Goal: Entertainment & Leisure: Browse casually

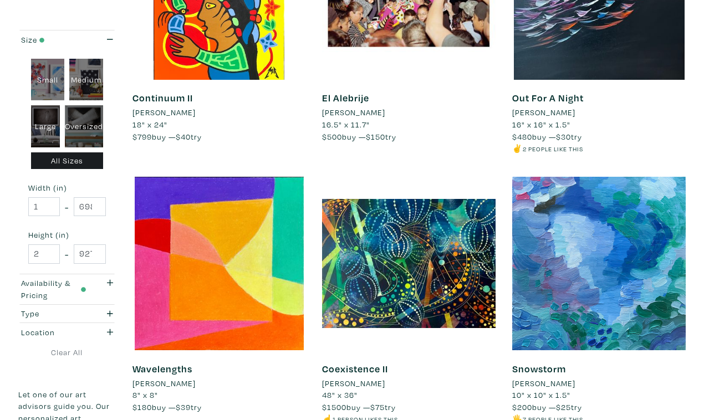
scroll to position [1942, 0]
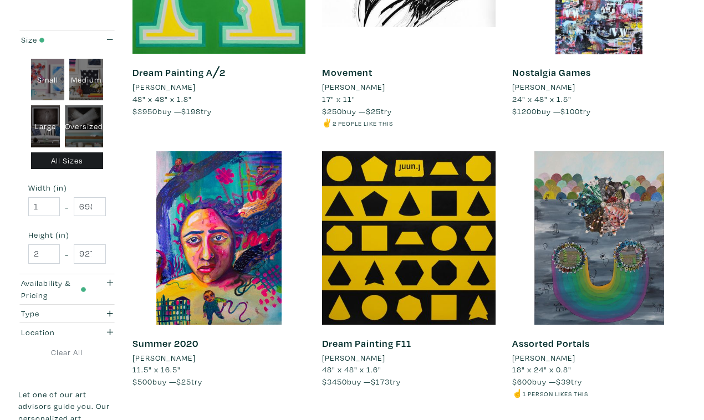
scroll to position [1968, 0]
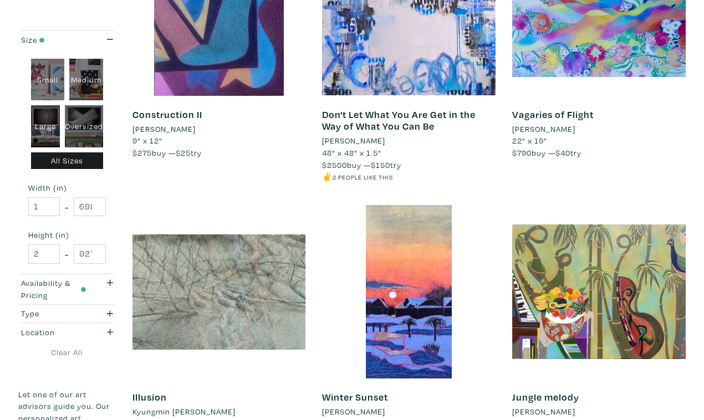
scroll to position [1913, 0]
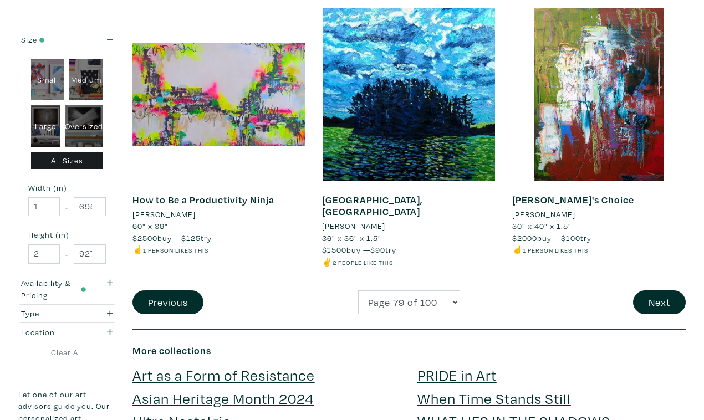
scroll to position [2116, 0]
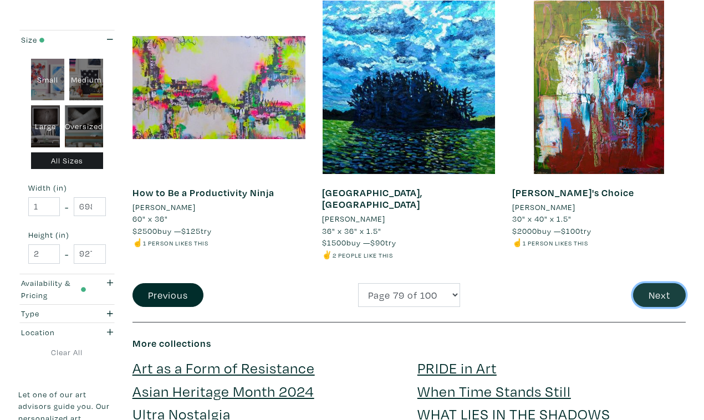
click at [664, 283] on button "Next" at bounding box center [659, 295] width 53 height 24
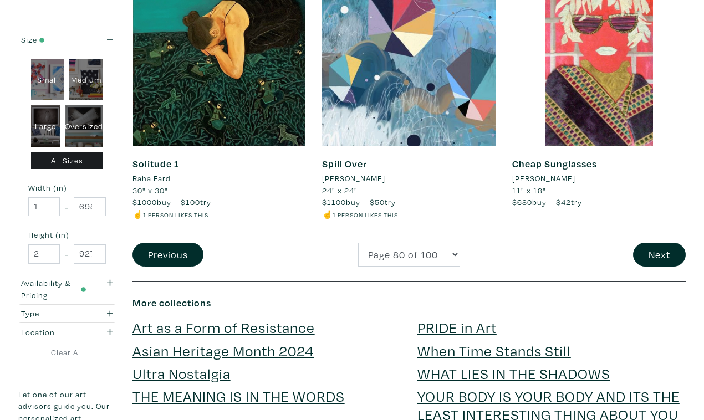
scroll to position [2159, 0]
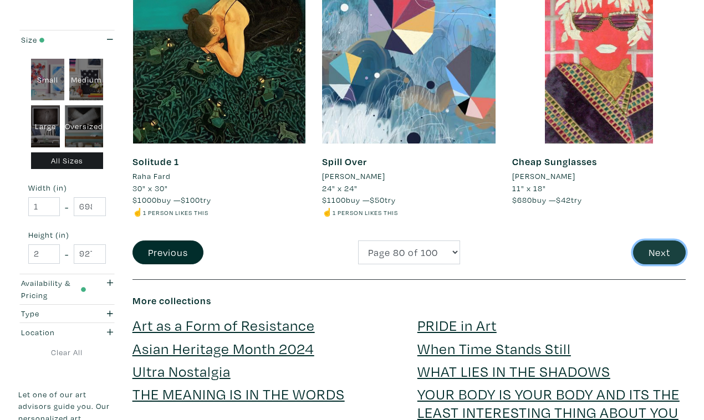
click at [658, 241] on button "Next" at bounding box center [659, 253] width 53 height 24
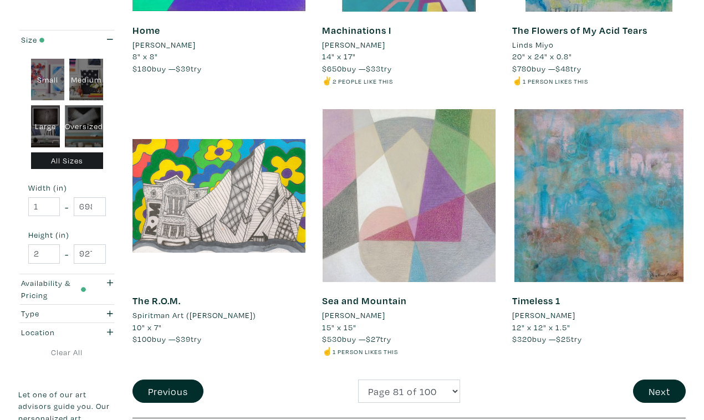
scroll to position [1998, 0]
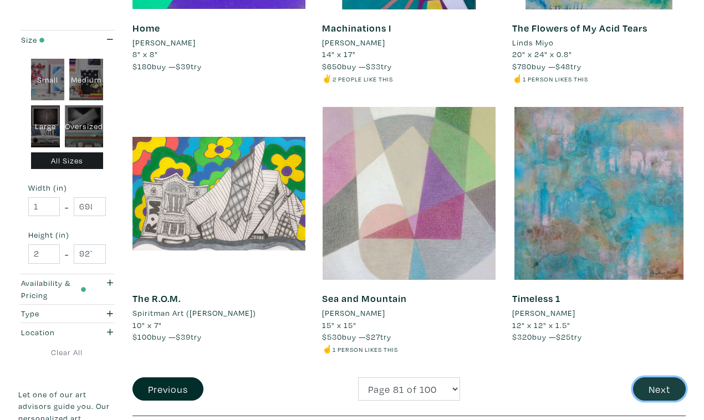
click at [663, 377] on button "Next" at bounding box center [659, 389] width 53 height 24
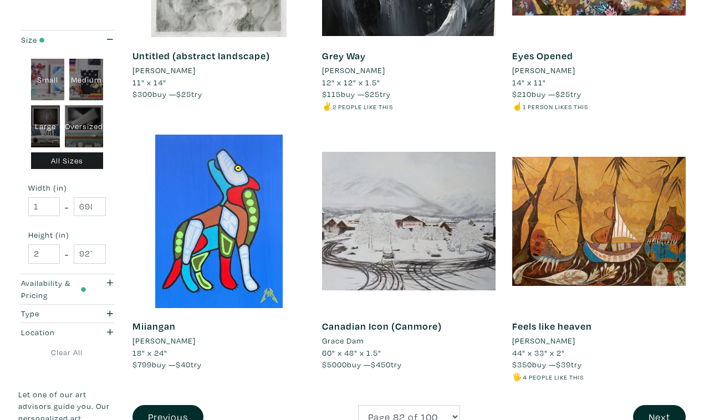
scroll to position [1995, 0]
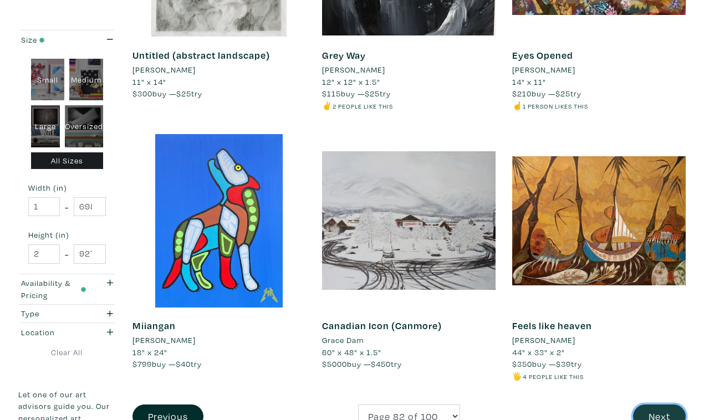
click at [664, 405] on button "Next" at bounding box center [659, 417] width 53 height 24
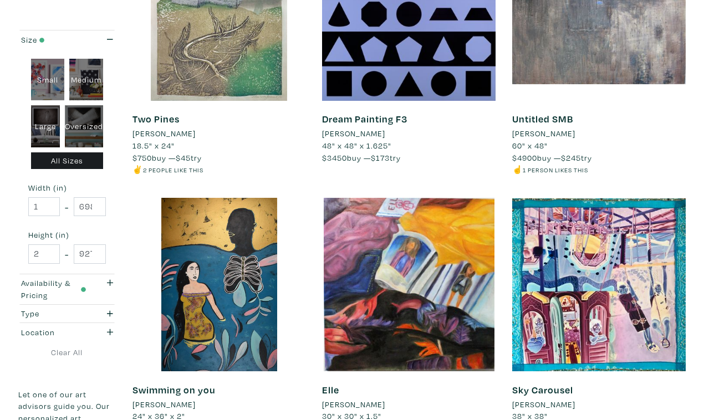
scroll to position [1920, 0]
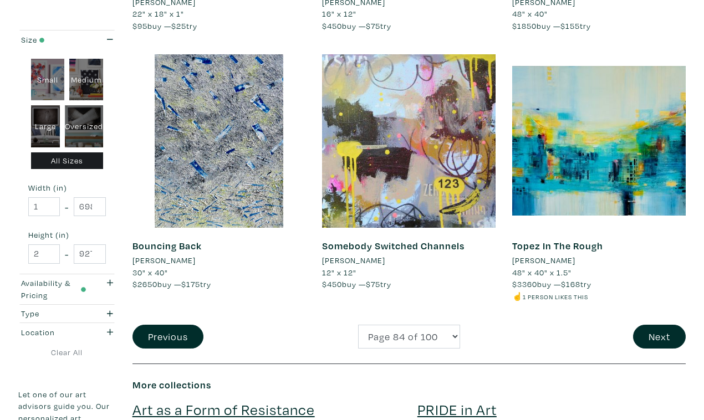
scroll to position [2083, 0]
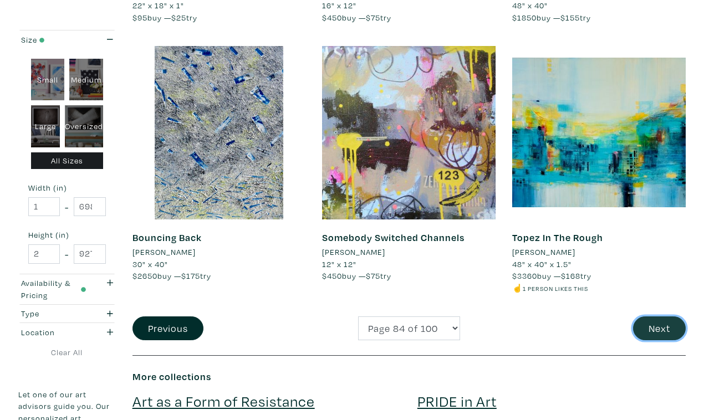
click at [658, 316] on button "Next" at bounding box center [659, 328] width 53 height 24
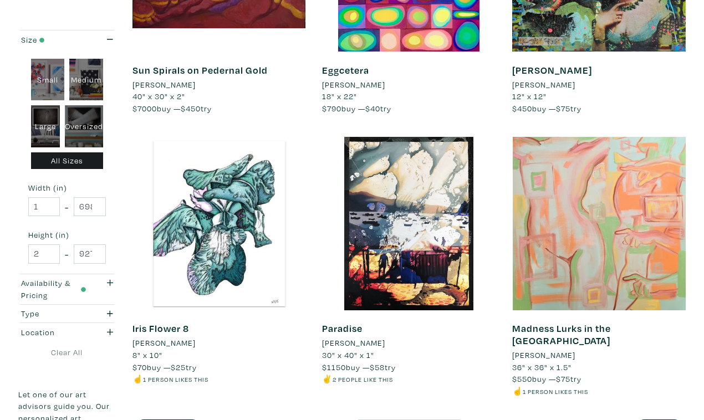
scroll to position [1958, 0]
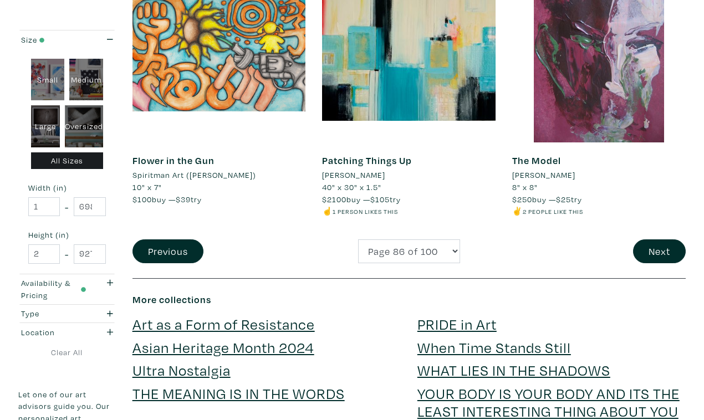
scroll to position [2129, 0]
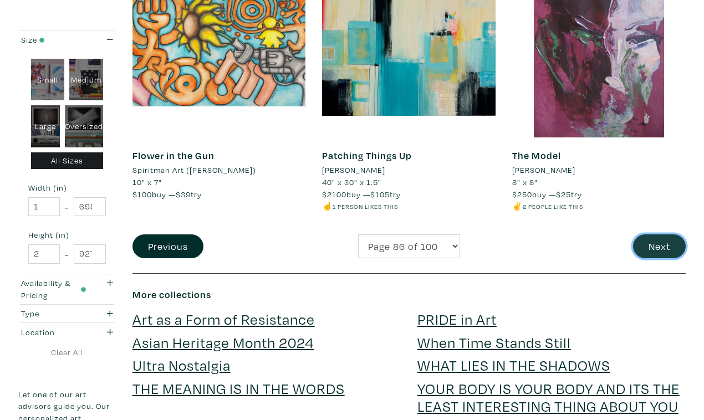
click at [658, 234] on button "Next" at bounding box center [659, 246] width 53 height 24
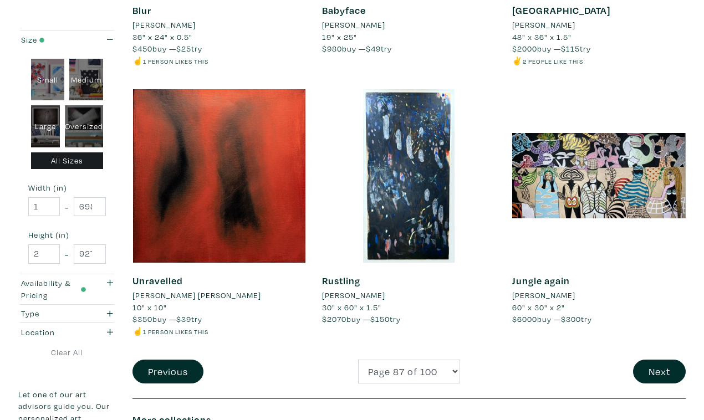
scroll to position [2040, 0]
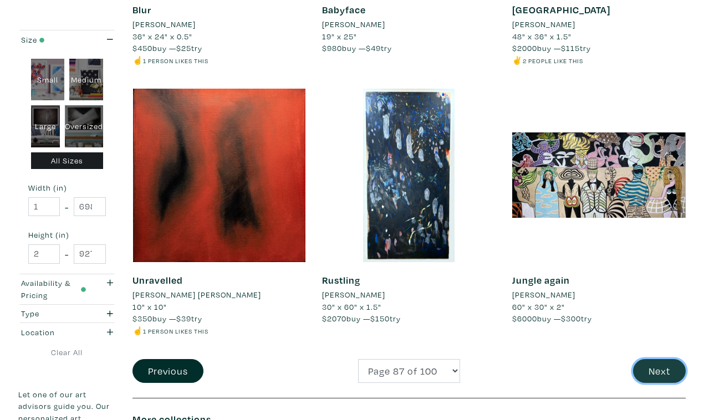
click at [666, 359] on button "Next" at bounding box center [659, 371] width 53 height 24
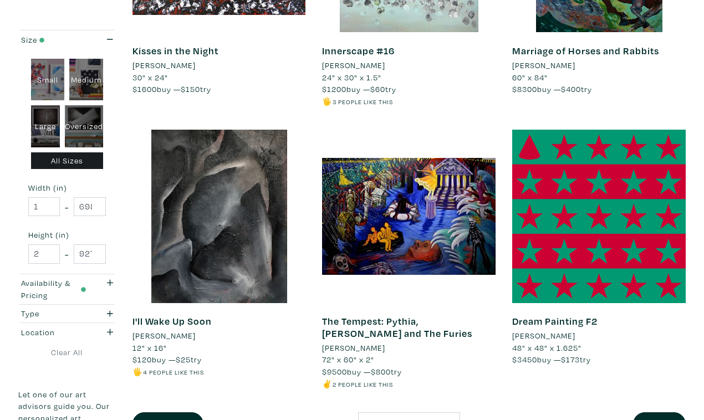
scroll to position [2002, 0]
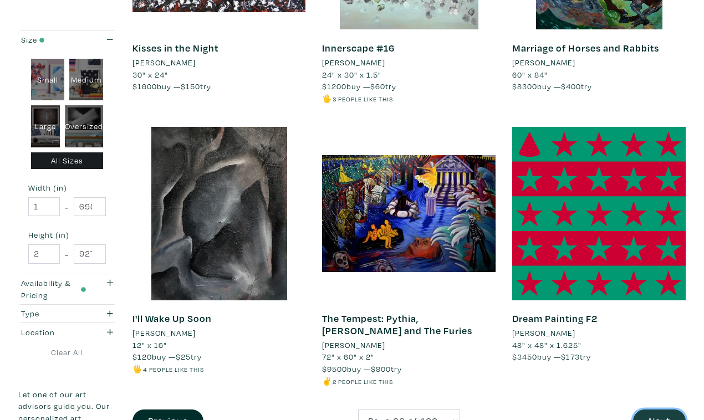
click at [662, 410] on button "Next" at bounding box center [659, 422] width 53 height 24
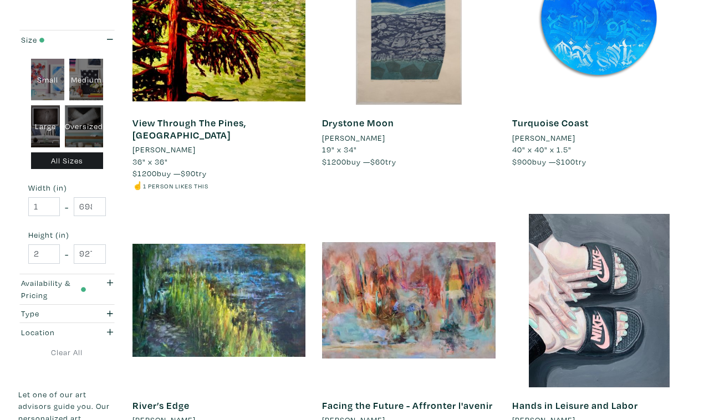
scroll to position [1940, 0]
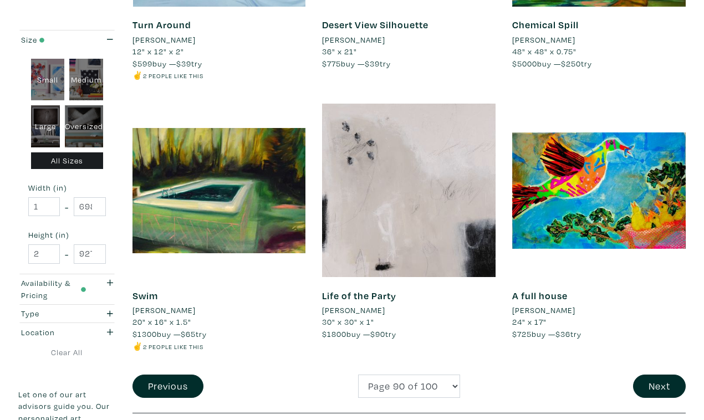
scroll to position [2039, 0]
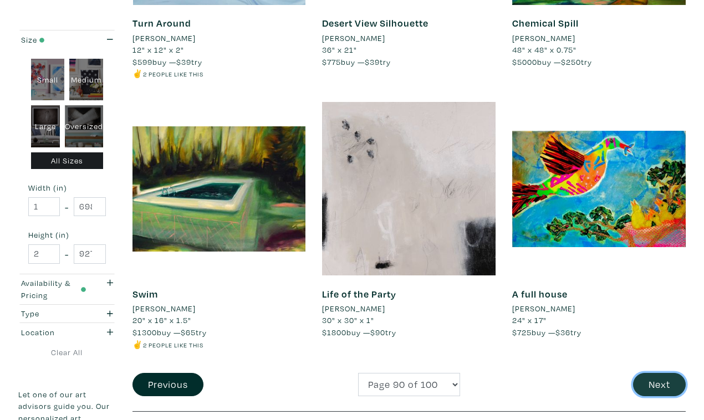
click at [667, 373] on button "Next" at bounding box center [659, 385] width 53 height 24
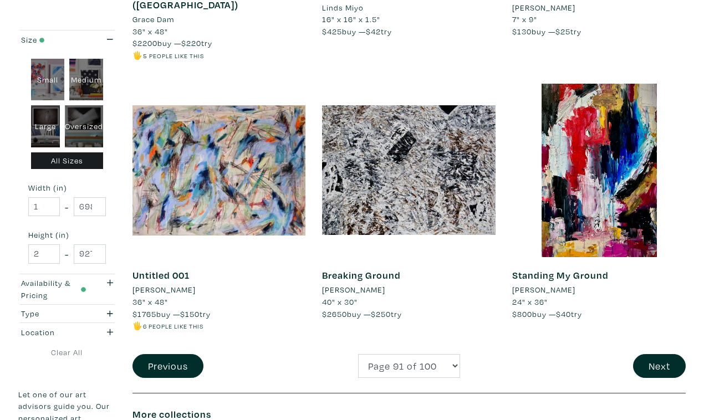
scroll to position [2071, 0]
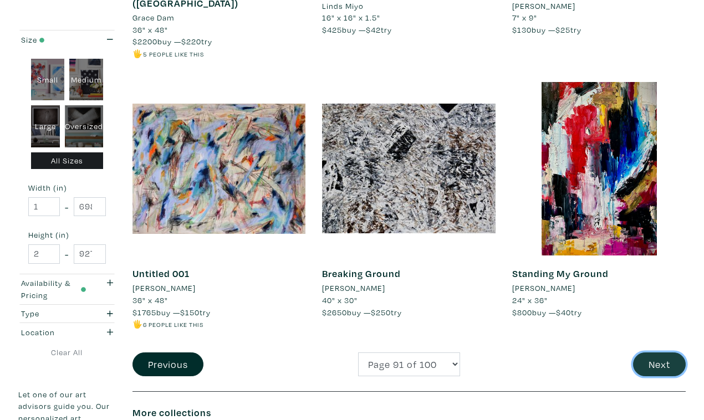
click at [661, 352] on button "Next" at bounding box center [659, 364] width 53 height 24
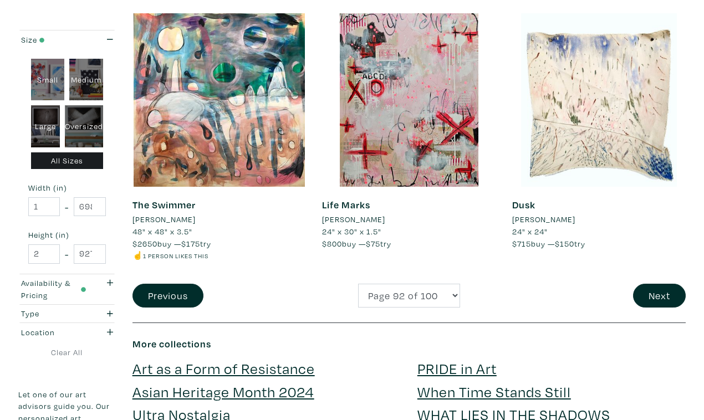
scroll to position [2086, 0]
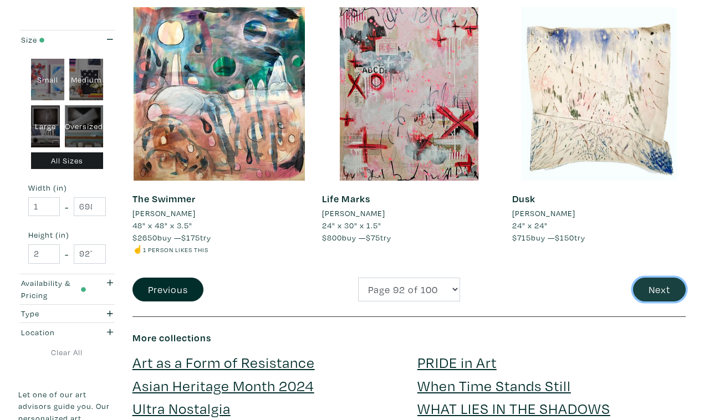
click at [660, 278] on button "Next" at bounding box center [659, 290] width 53 height 24
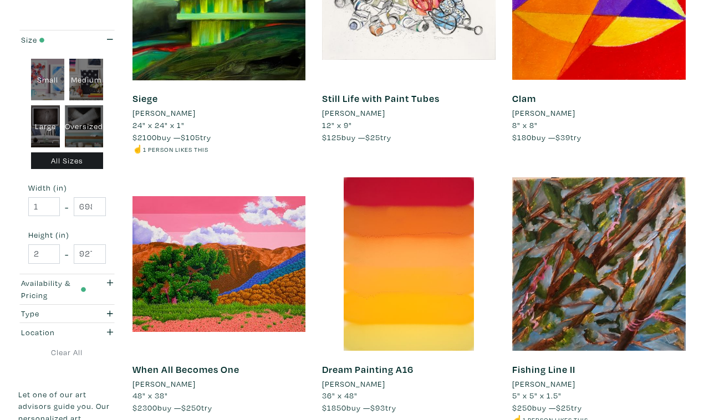
scroll to position [1942, 0]
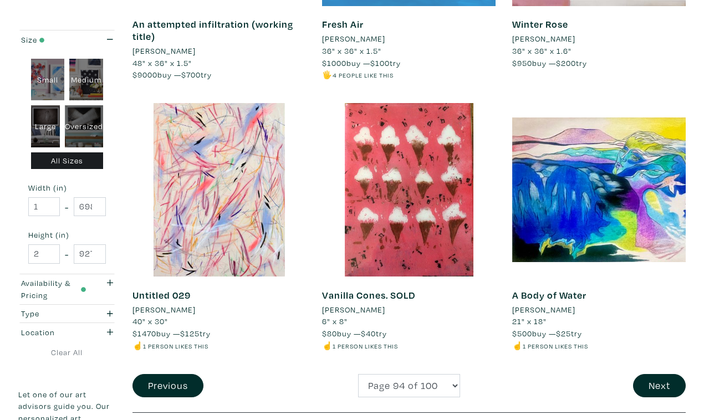
scroll to position [1980, 0]
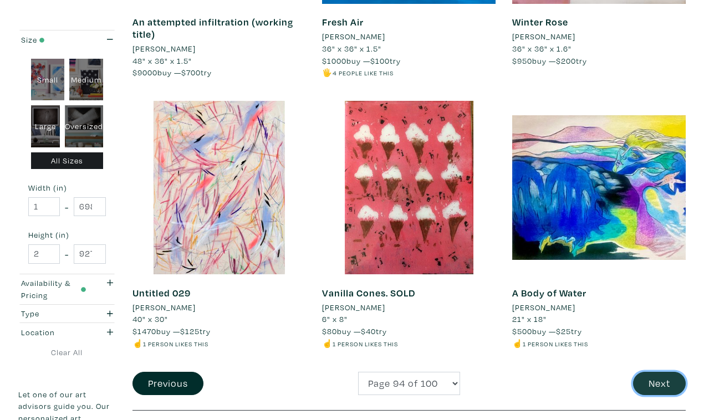
click at [666, 372] on button "Next" at bounding box center [659, 384] width 53 height 24
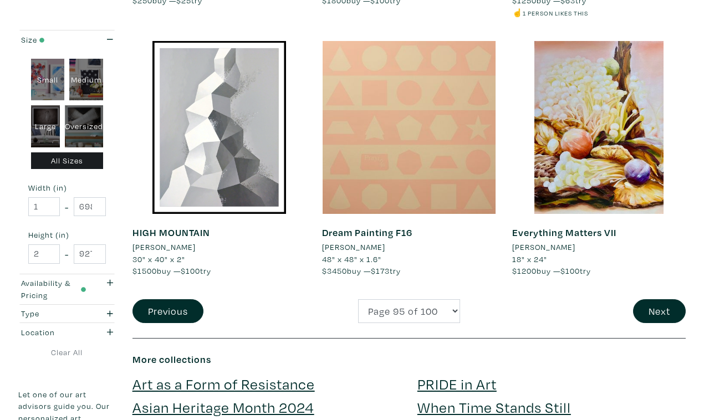
scroll to position [2077, 0]
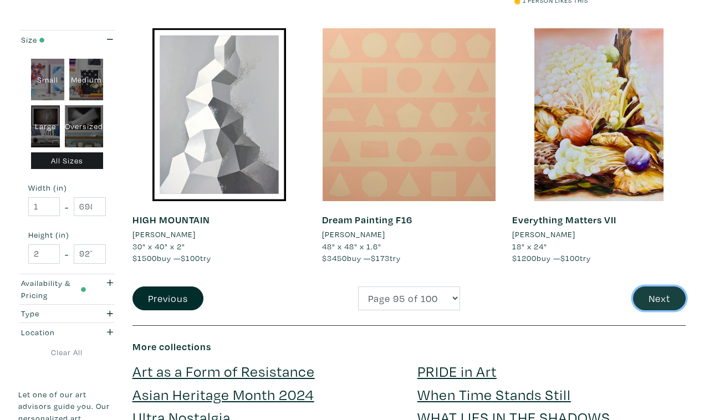
click at [664, 287] on button "Next" at bounding box center [659, 299] width 53 height 24
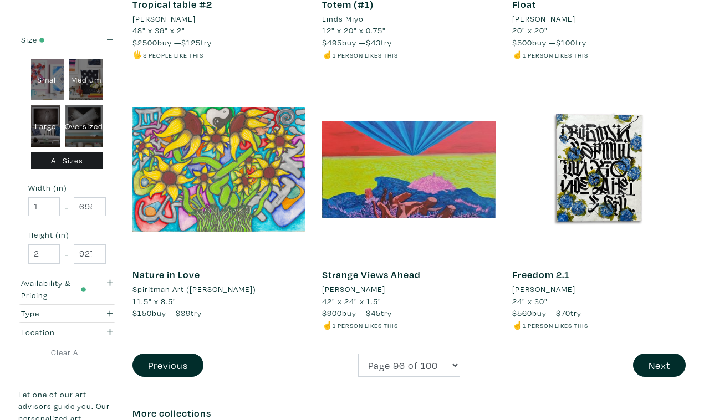
scroll to position [2043, 0]
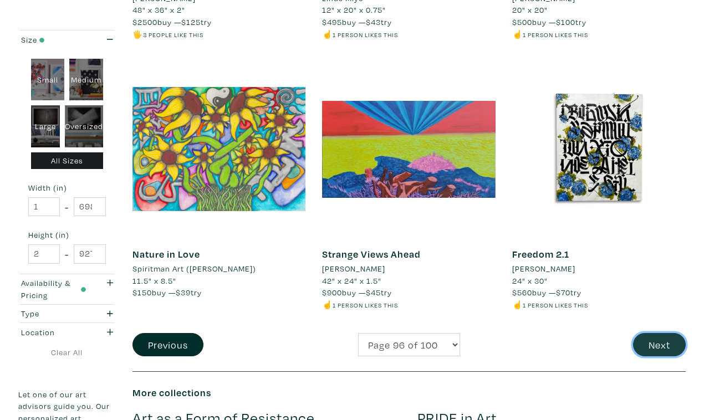
click at [664, 333] on button "Next" at bounding box center [659, 345] width 53 height 24
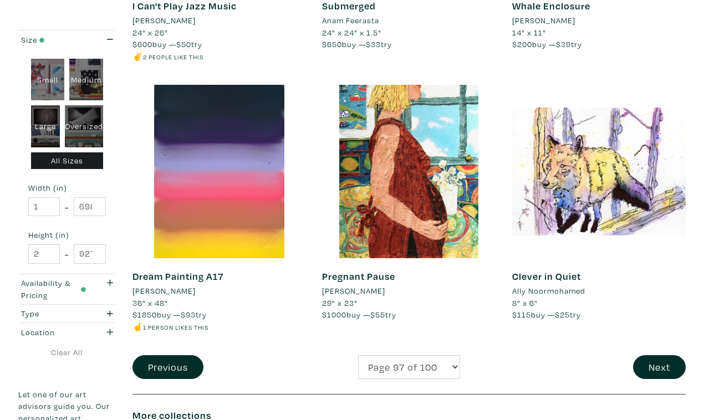
scroll to position [2045, 0]
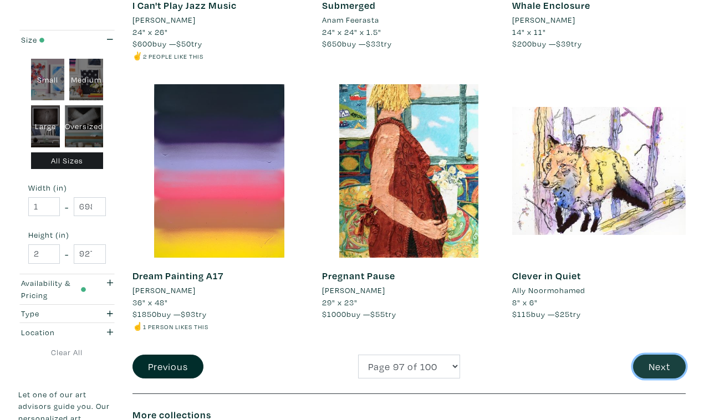
click at [667, 355] on button "Next" at bounding box center [659, 367] width 53 height 24
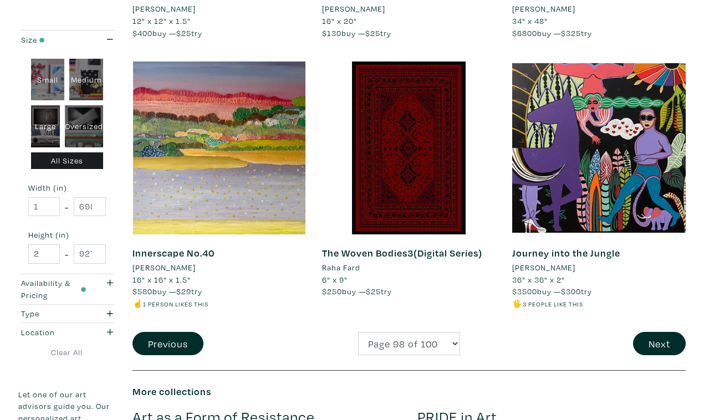
scroll to position [2053, 0]
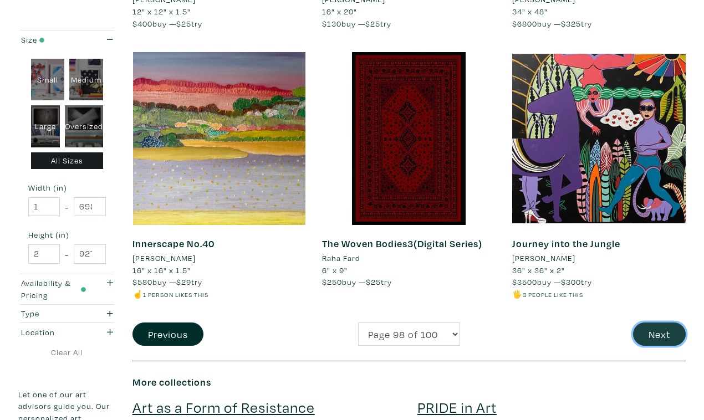
click at [657, 323] on button "Next" at bounding box center [659, 335] width 53 height 24
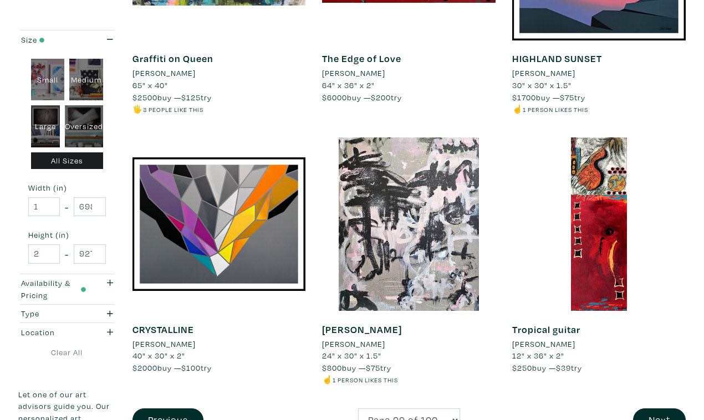
scroll to position [1986, 0]
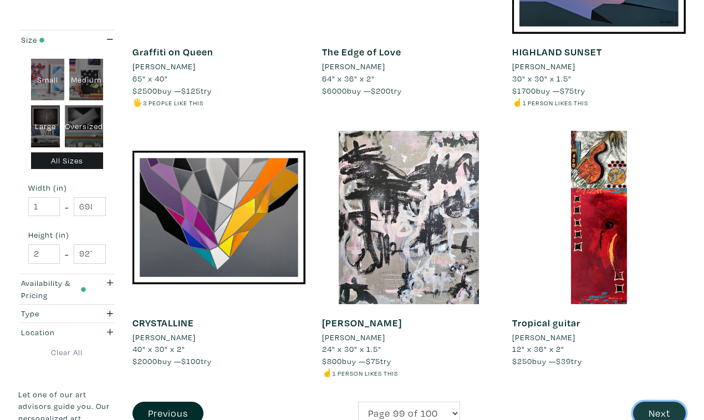
click at [664, 402] on button "Next" at bounding box center [659, 414] width 53 height 24
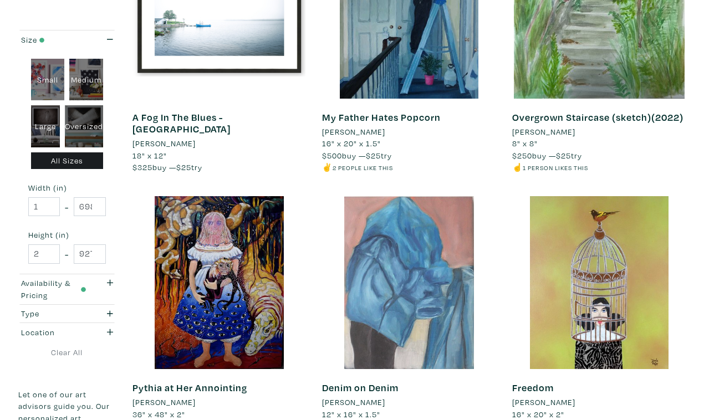
scroll to position [1664, 0]
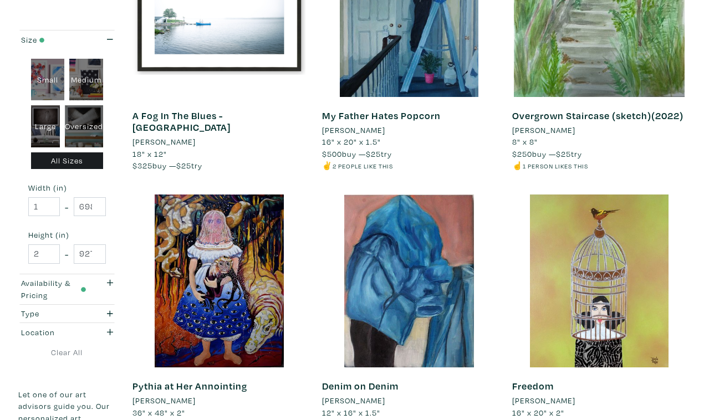
select select "1"
click option "Page 1 of 100" at bounding box center [0, 0] width 0 height 0
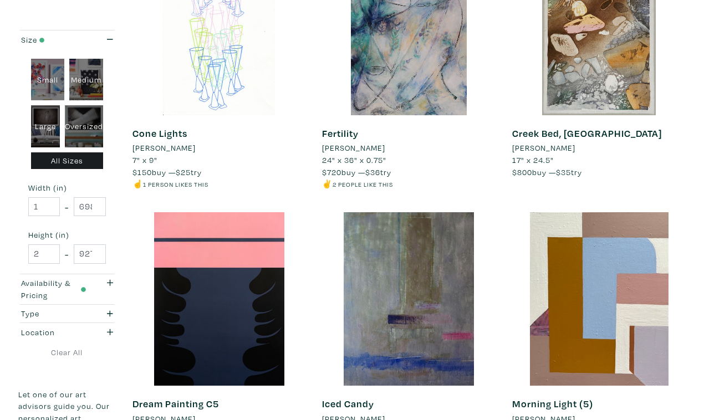
scroll to position [1913, 0]
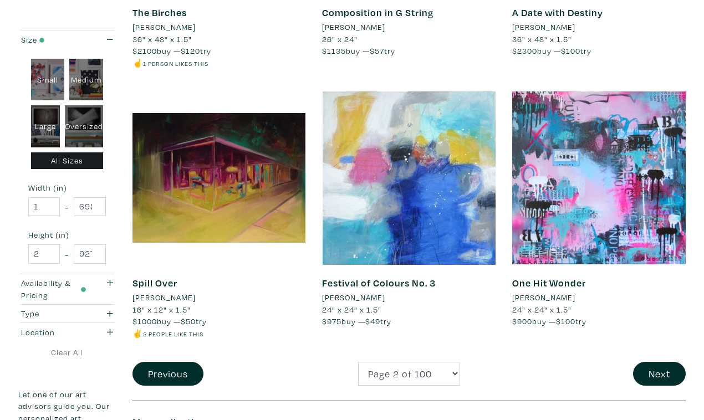
scroll to position [2040, 0]
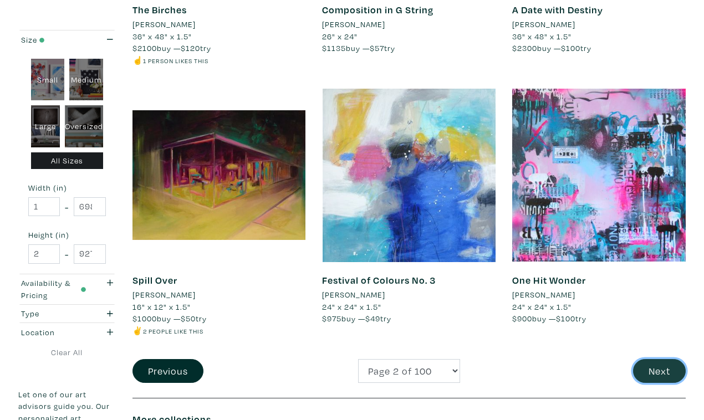
click at [657, 359] on button "Next" at bounding box center [659, 371] width 53 height 24
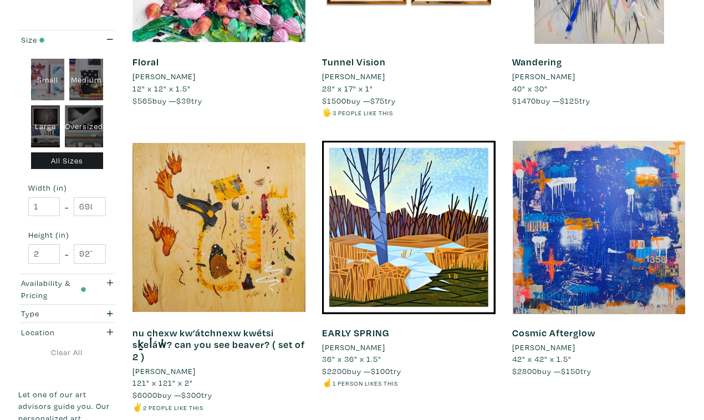
scroll to position [2013, 0]
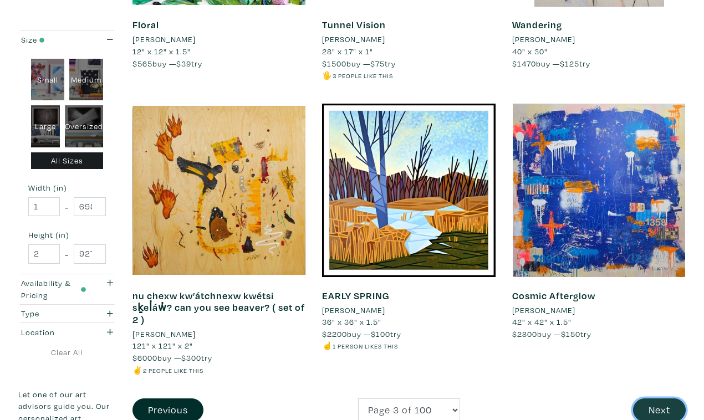
click at [663, 398] on button "Next" at bounding box center [659, 410] width 53 height 24
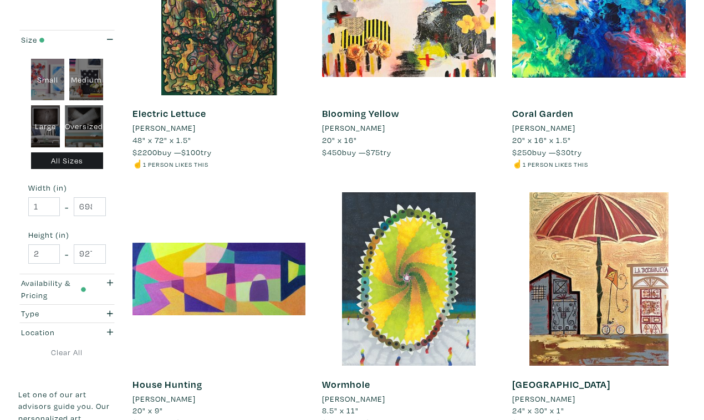
scroll to position [1925, 0]
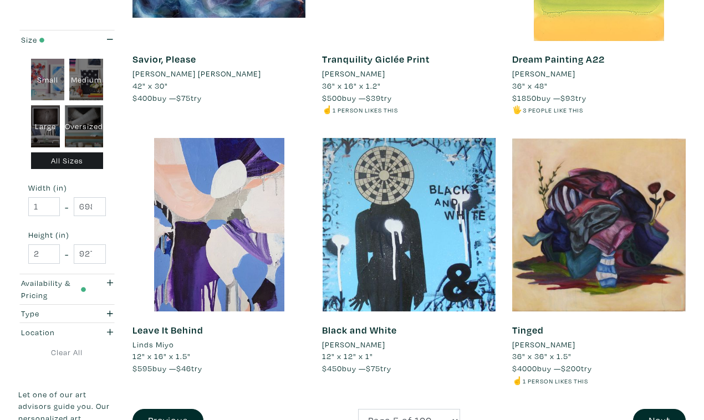
scroll to position [1945, 0]
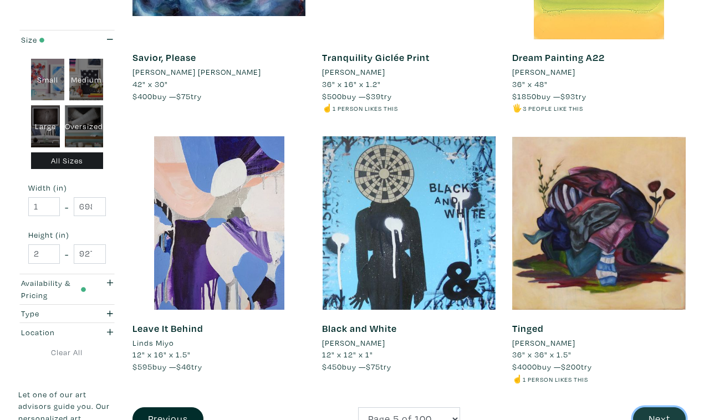
click at [662, 407] on button "Next" at bounding box center [659, 419] width 53 height 24
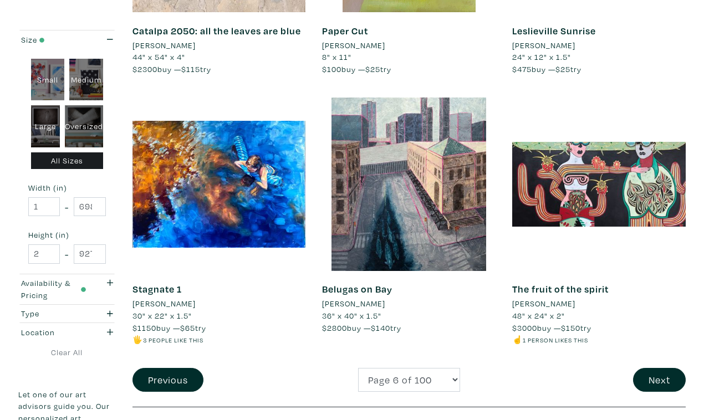
scroll to position [2003, 0]
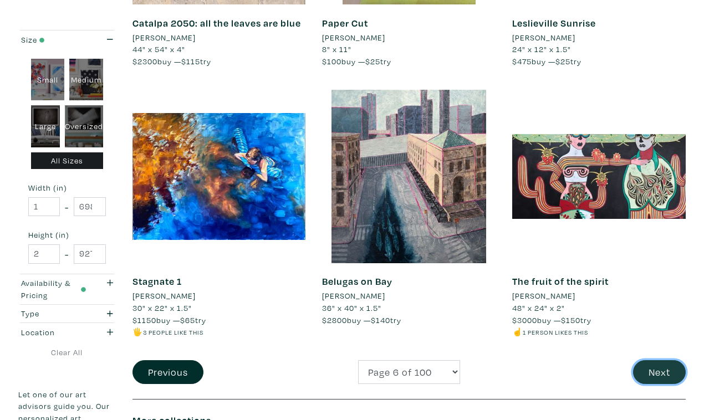
click at [664, 360] on button "Next" at bounding box center [659, 372] width 53 height 24
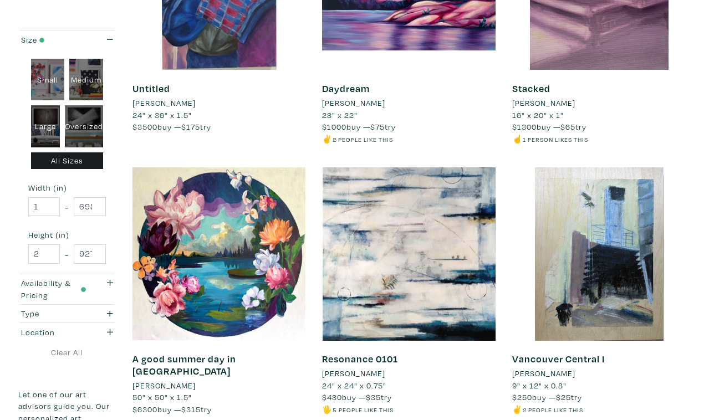
scroll to position [1965, 0]
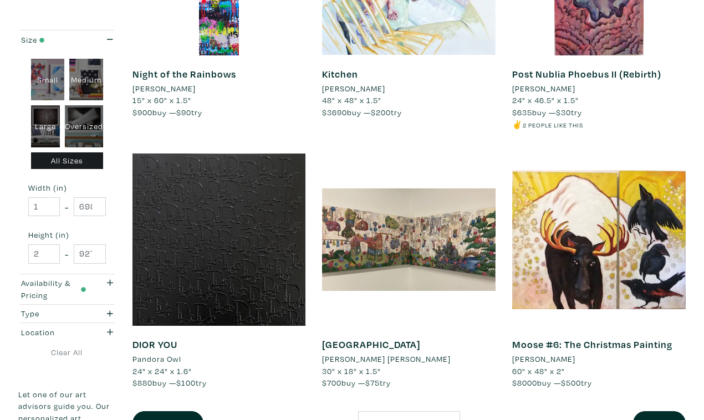
scroll to position [1953, 0]
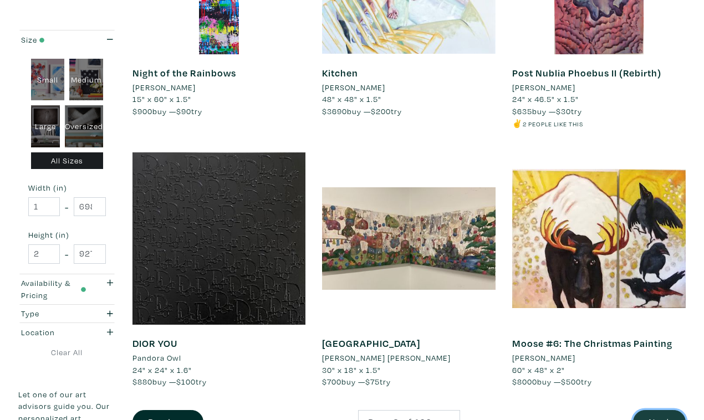
click at [656, 410] on button "Next" at bounding box center [659, 422] width 53 height 24
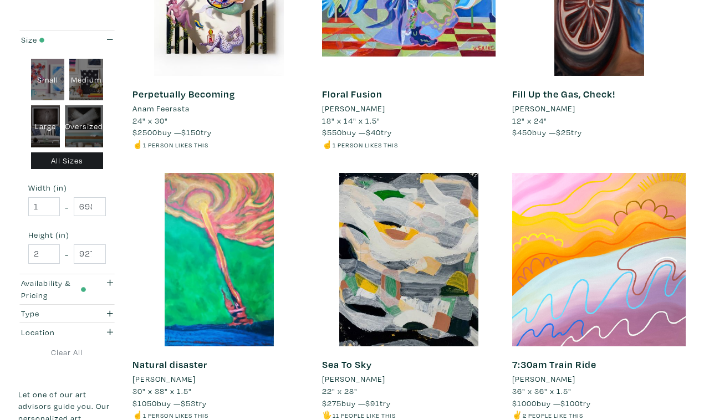
scroll to position [1928, 0]
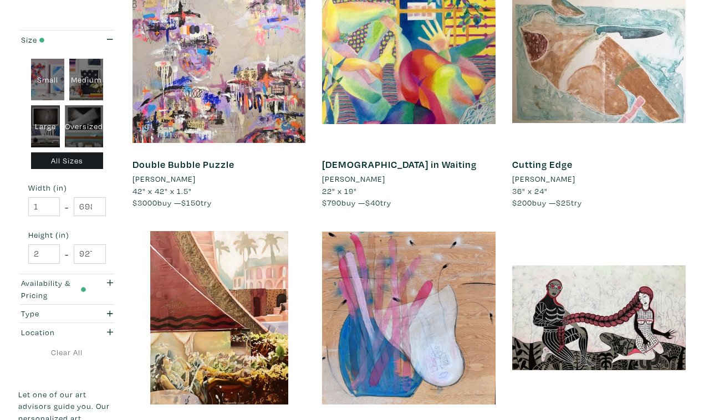
scroll to position [1887, 0]
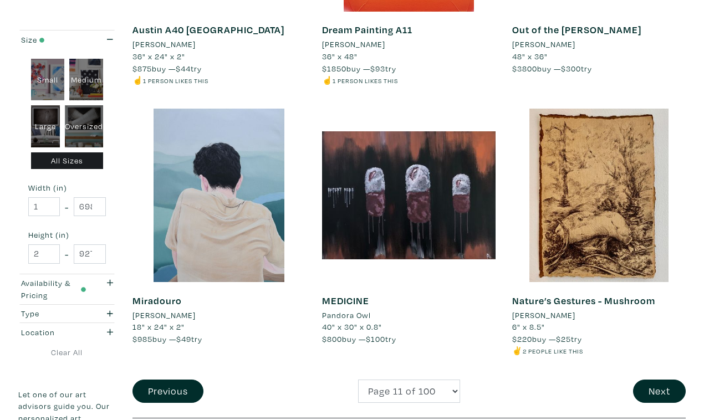
scroll to position [2018, 0]
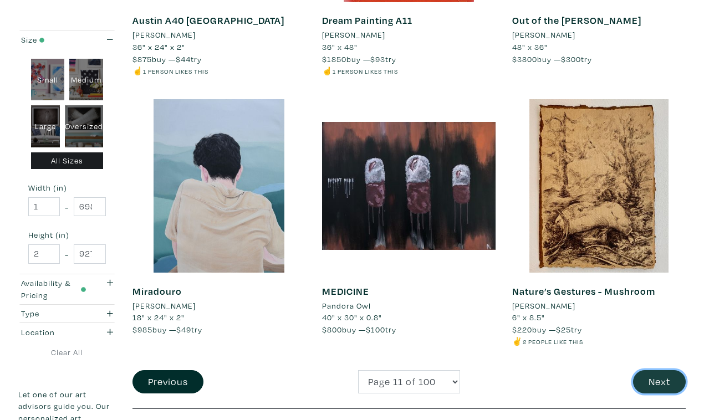
click at [659, 370] on button "Next" at bounding box center [659, 382] width 53 height 24
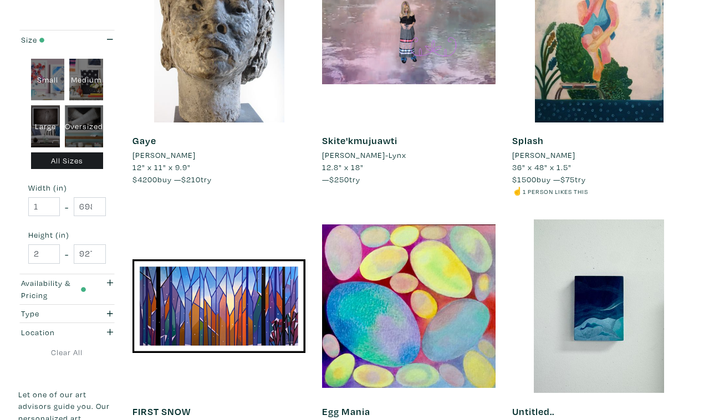
scroll to position [1901, 0]
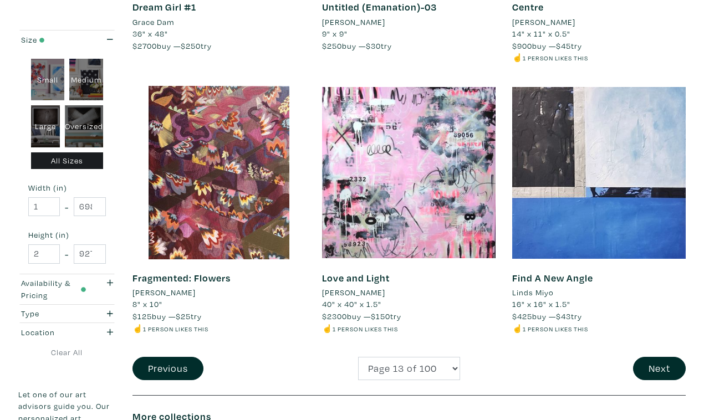
scroll to position [2058, 0]
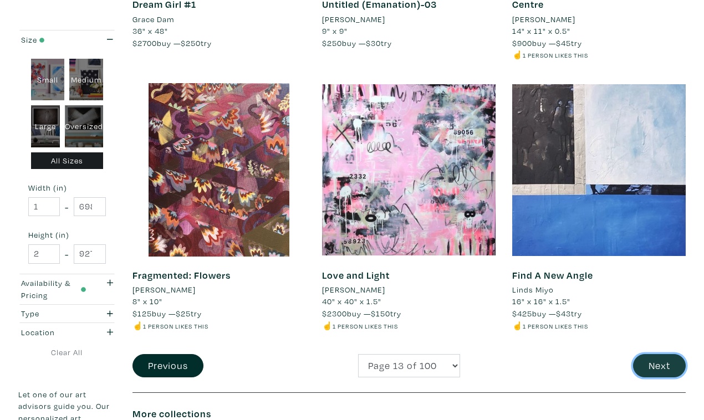
click at [663, 354] on button "Next" at bounding box center [659, 366] width 53 height 24
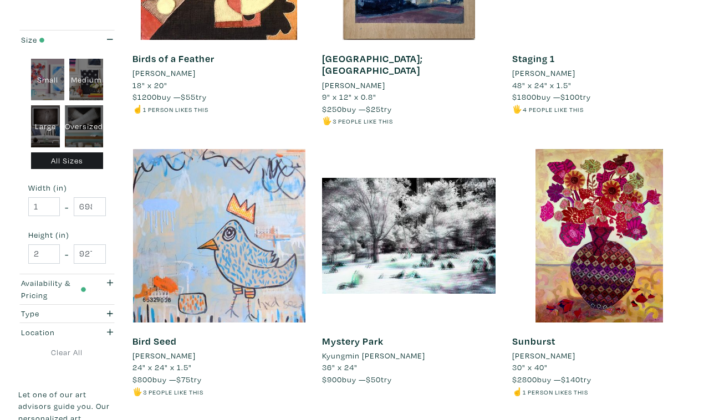
scroll to position [1992, 0]
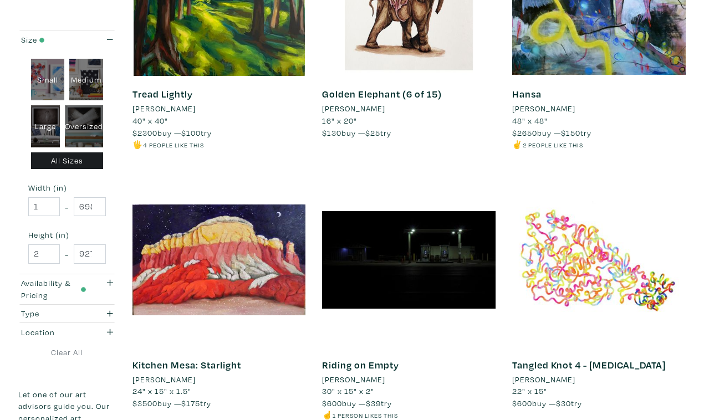
scroll to position [1947, 0]
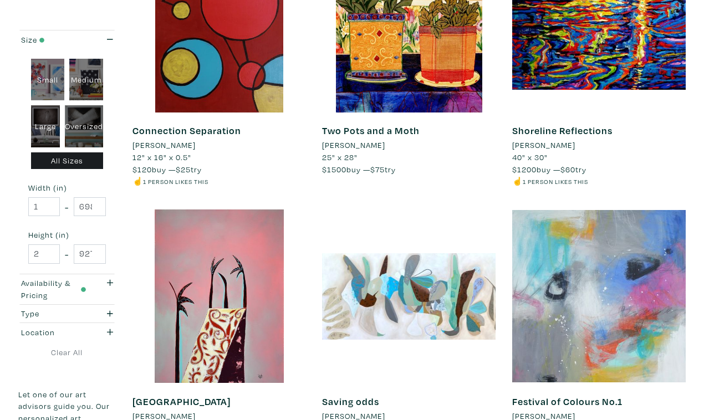
scroll to position [1910, 0]
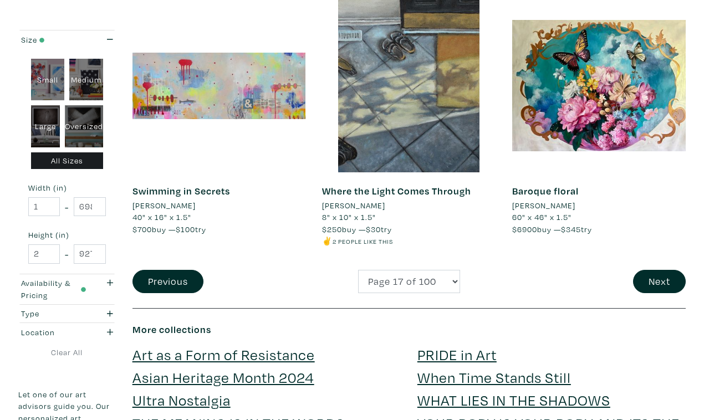
scroll to position [2119, 0]
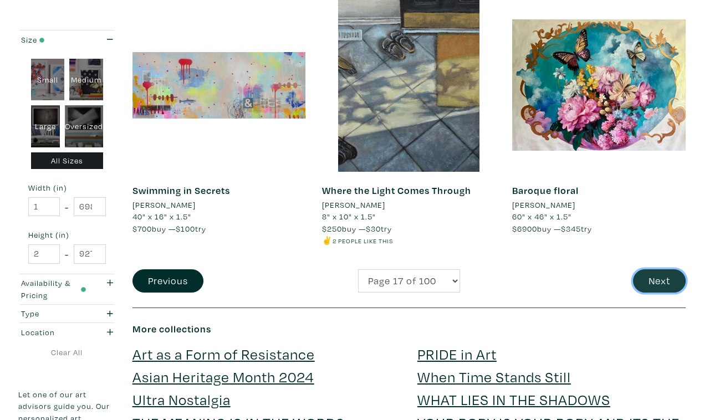
click at [666, 269] on button "Next" at bounding box center [659, 281] width 53 height 24
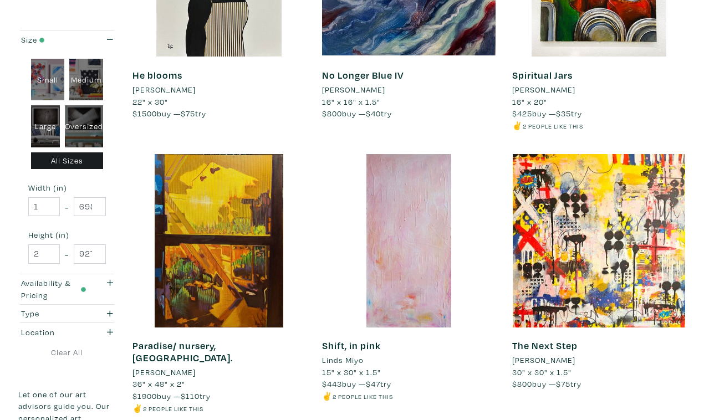
scroll to position [1976, 0]
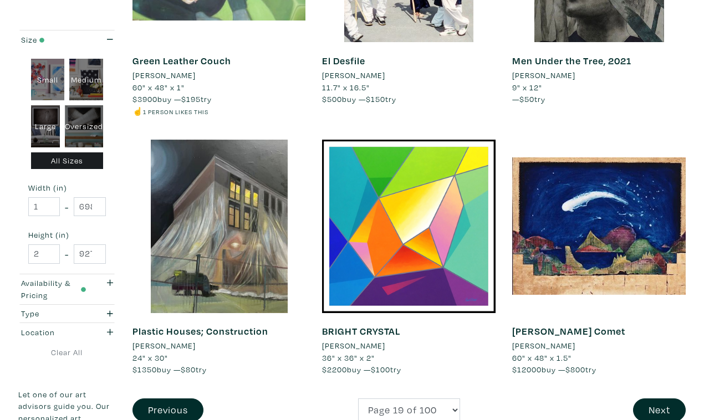
scroll to position [1992, 0]
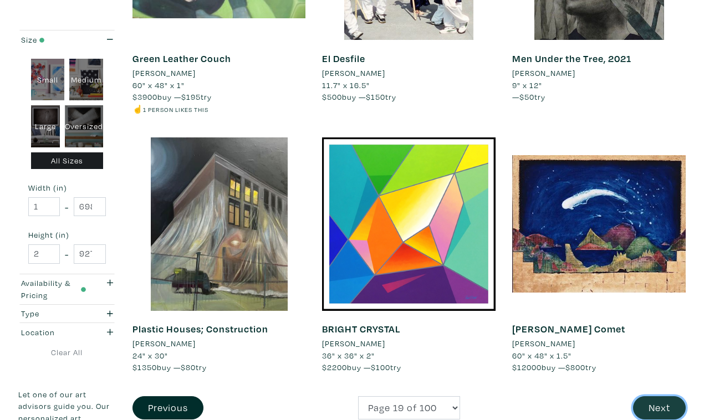
click at [658, 396] on button "Next" at bounding box center [659, 408] width 53 height 24
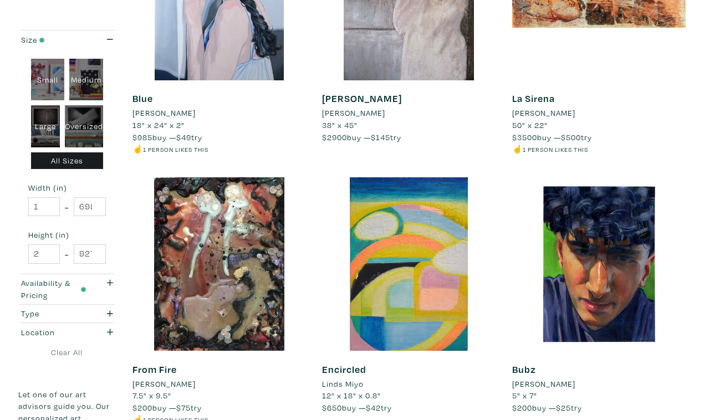
scroll to position [1941, 0]
